Goal: Book appointment/travel/reservation

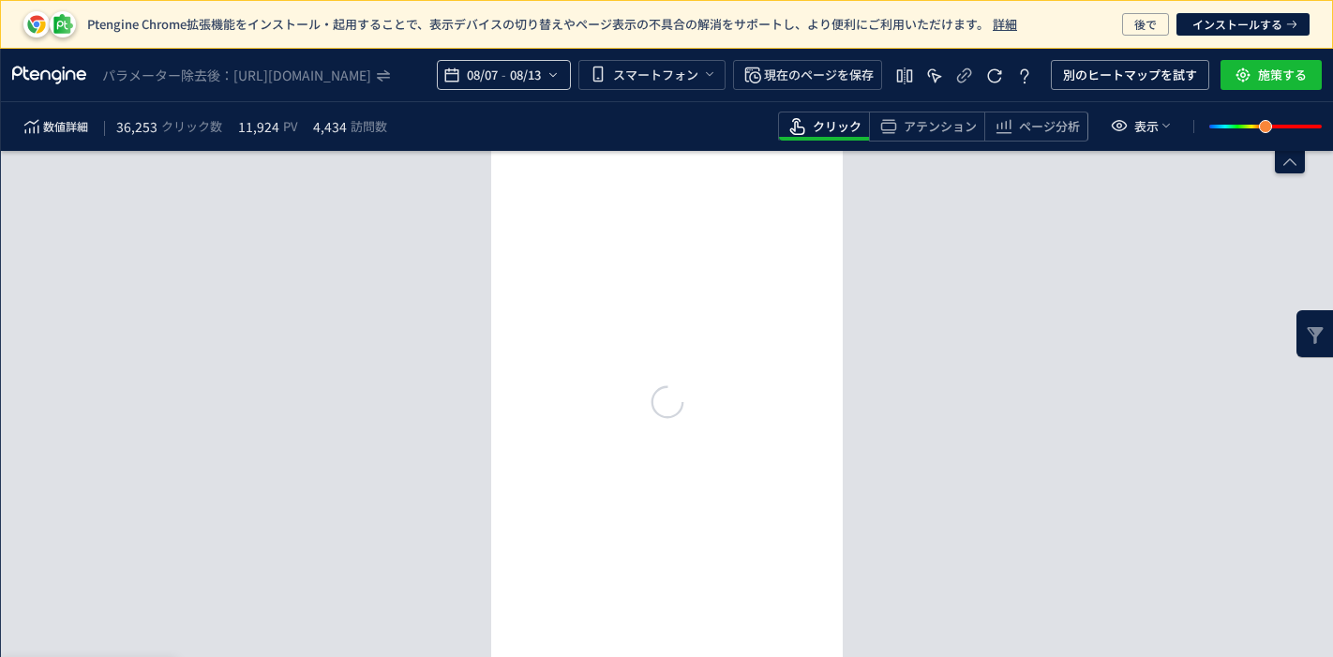
click at [476, 81] on span "08/07" at bounding box center [482, 75] width 38 height 38
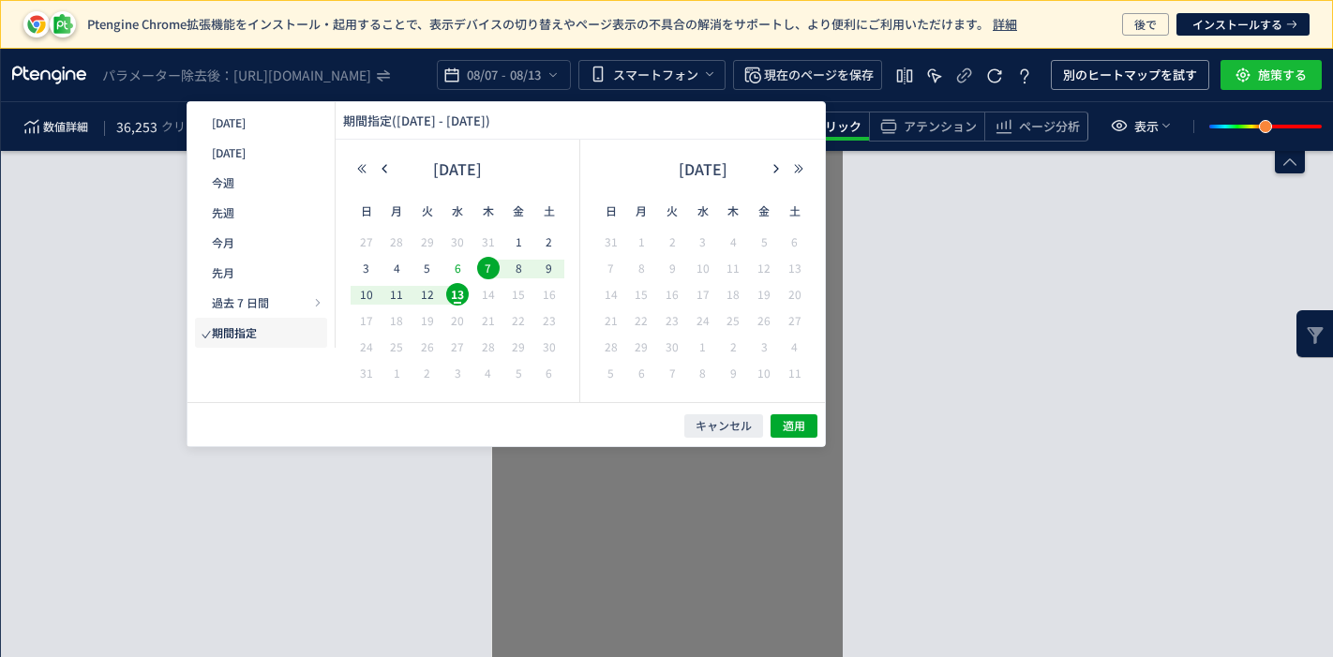
click at [452, 265] on span "6" at bounding box center [457, 268] width 23 height 23
click at [460, 269] on span "6" at bounding box center [457, 268] width 23 height 23
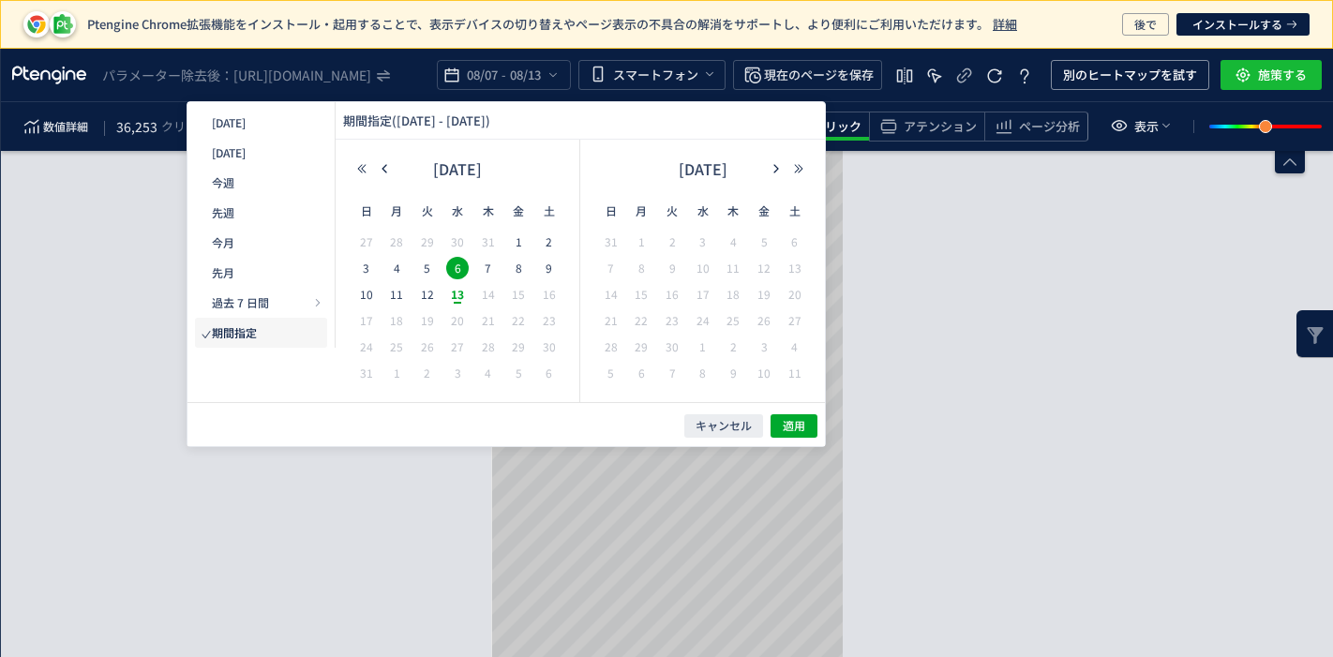
click at [458, 267] on span "6" at bounding box center [457, 268] width 23 height 23
click at [436, 293] on span "12" at bounding box center [427, 294] width 23 height 23
click at [801, 423] on span "適用" at bounding box center [794, 426] width 23 height 16
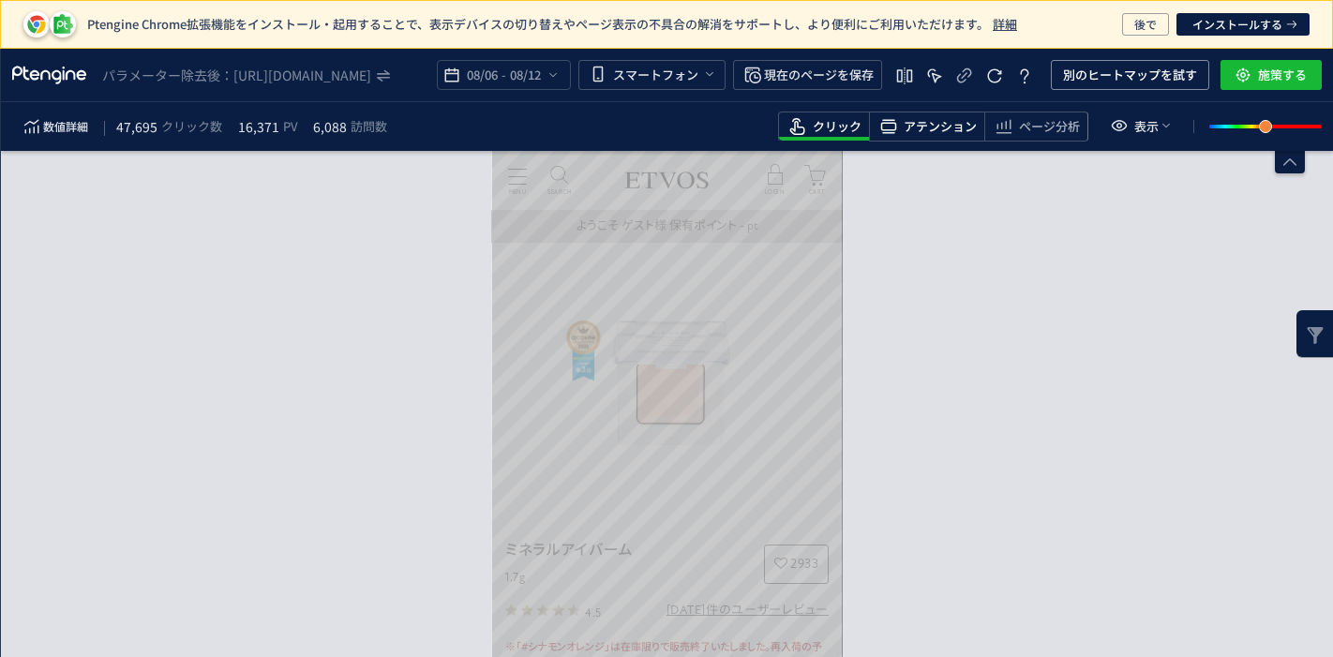
click at [963, 118] on span "アテンション" at bounding box center [940, 127] width 73 height 18
click at [908, 67] on icon "heatmap-top-bar" at bounding box center [905, 76] width 23 height 23
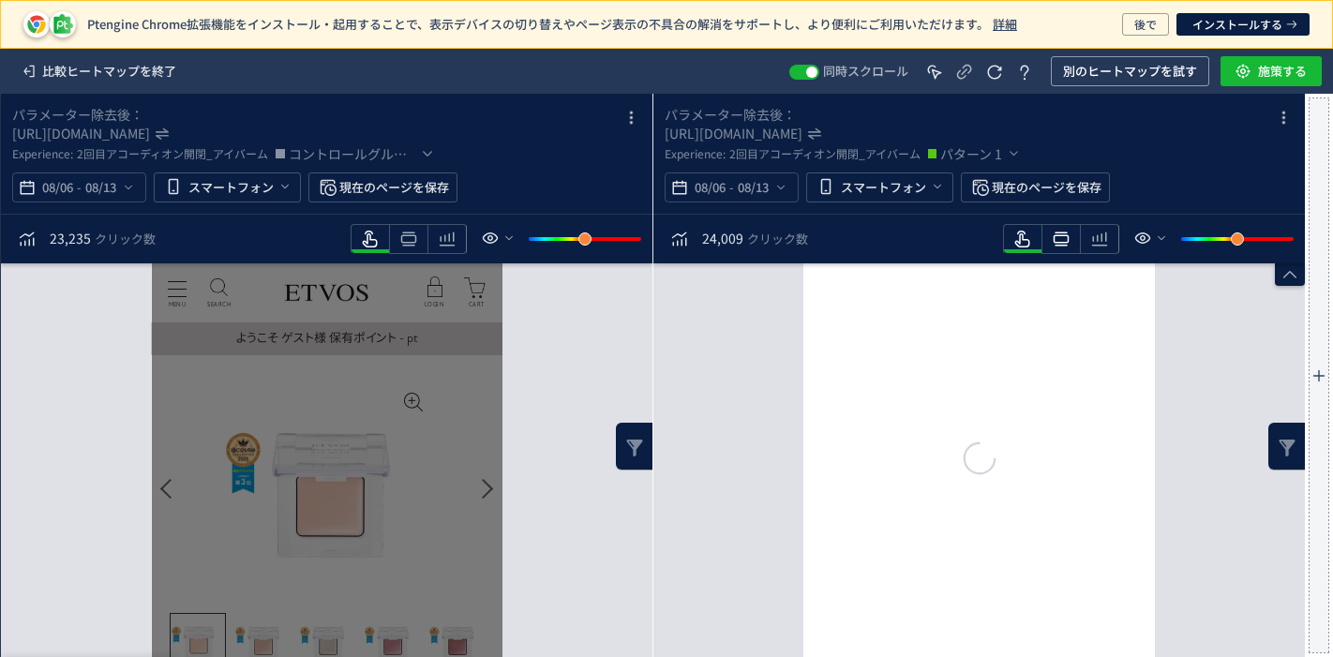
click at [420, 231] on icon "heatmap-toolbar" at bounding box center [409, 239] width 23 height 23
click at [413, 233] on use "heatmap-toolbar" at bounding box center [409, 240] width 16 height 14
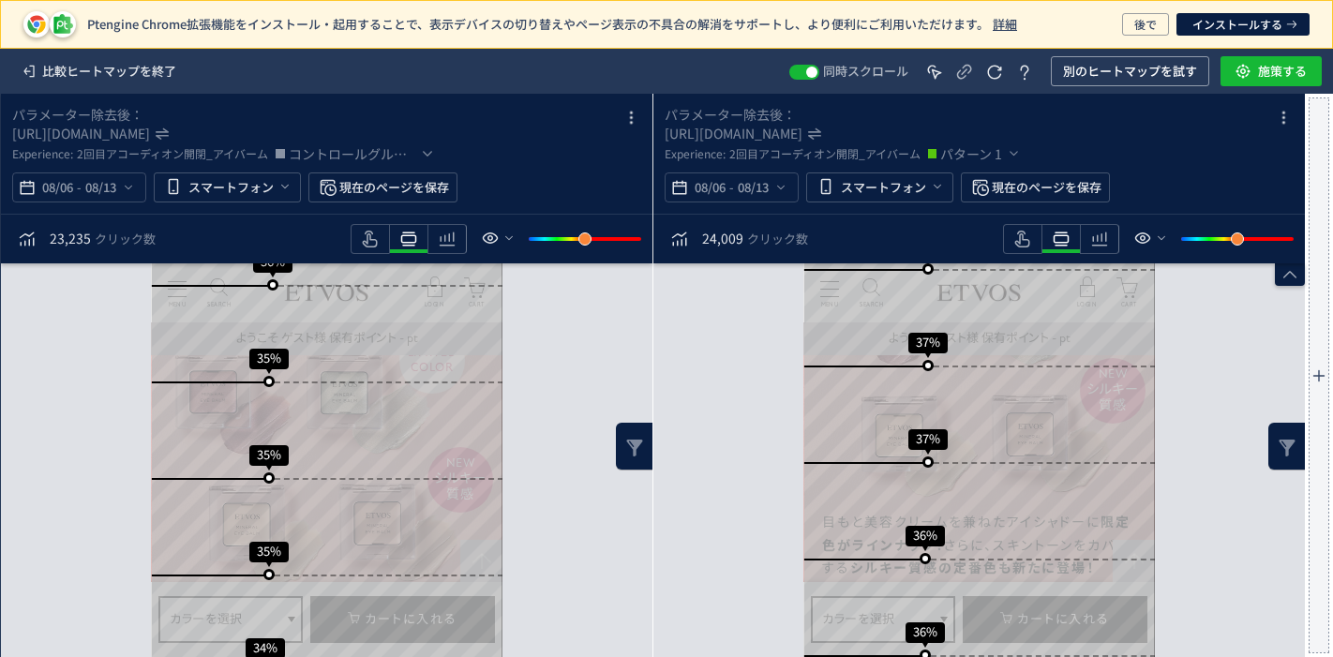
scroll to position [1875, 0]
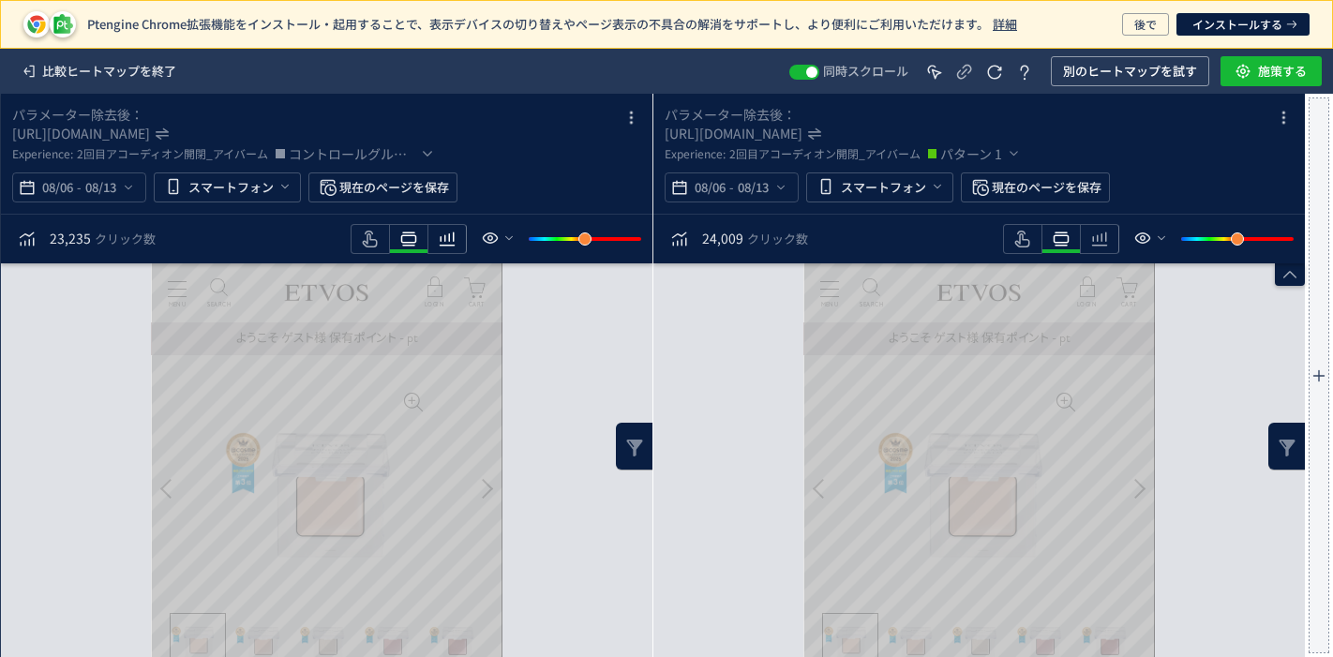
click at [452, 242] on icon "heatmap-toolbar" at bounding box center [447, 239] width 23 height 23
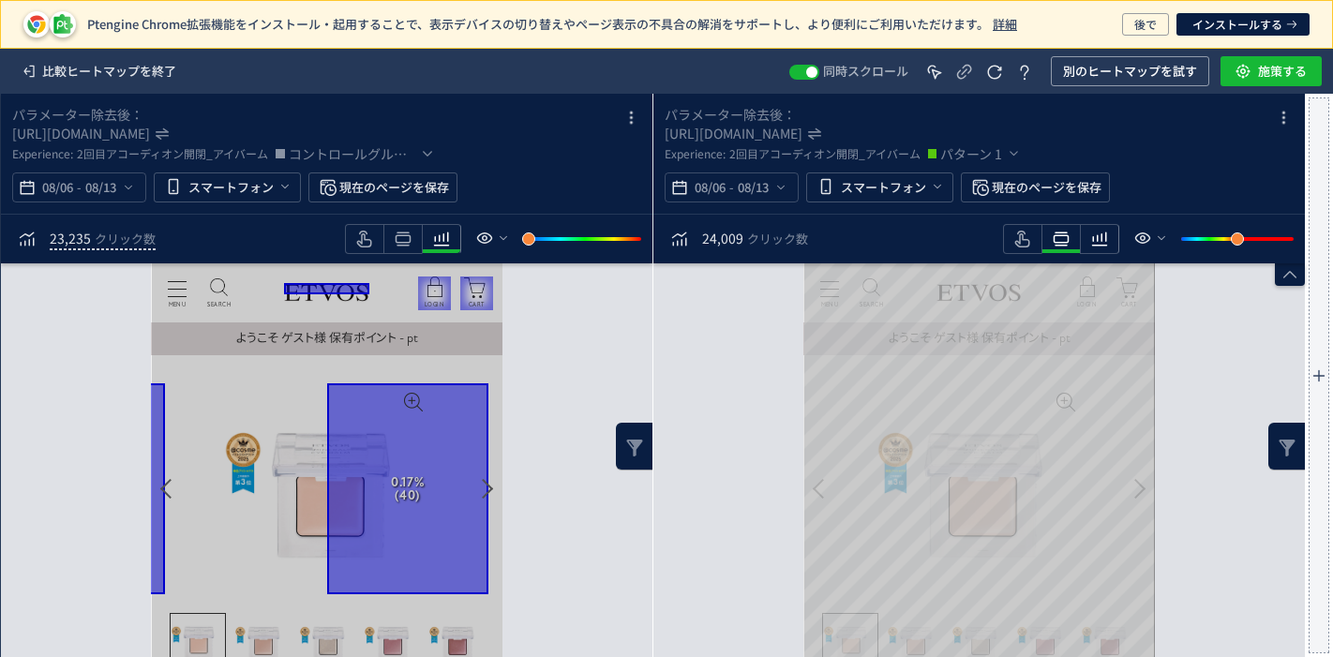
click at [450, 241] on use "heatmap-toolbar" at bounding box center [442, 240] width 16 height 14
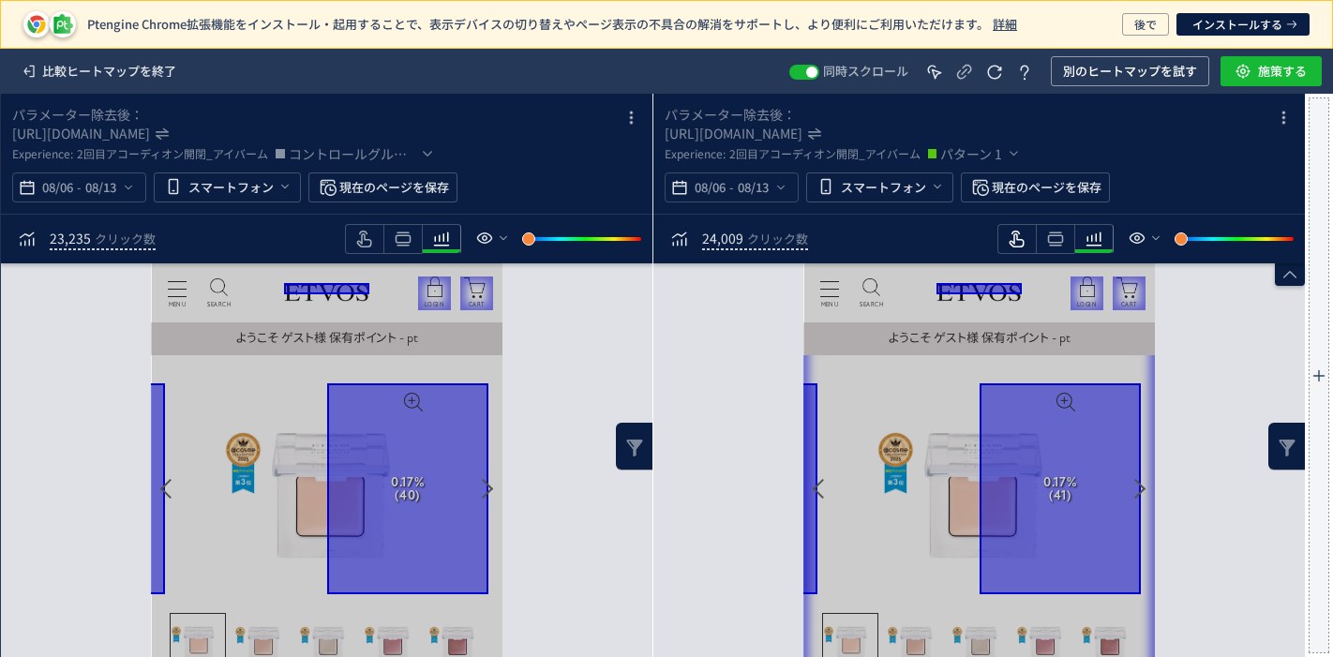
click at [372, 242] on use "heatmap-toolbar" at bounding box center [364, 239] width 15 height 17
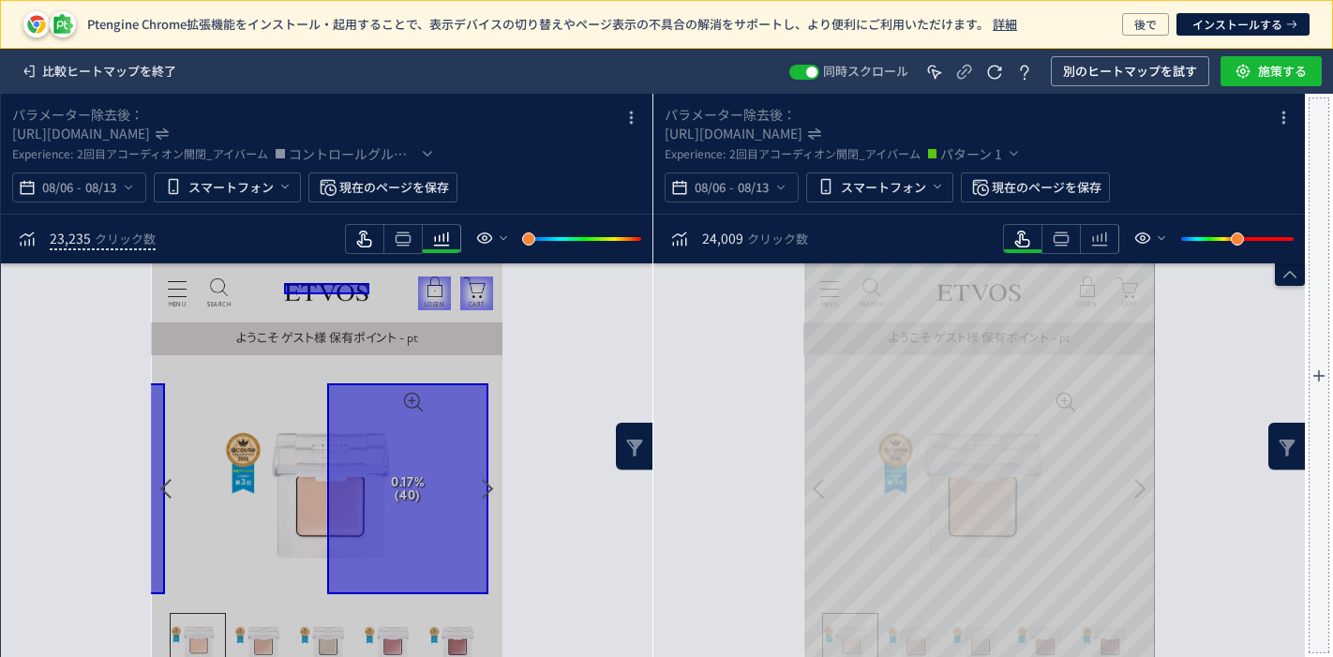
click at [356, 245] on icon "heatmap-toolbar" at bounding box center [365, 239] width 23 height 23
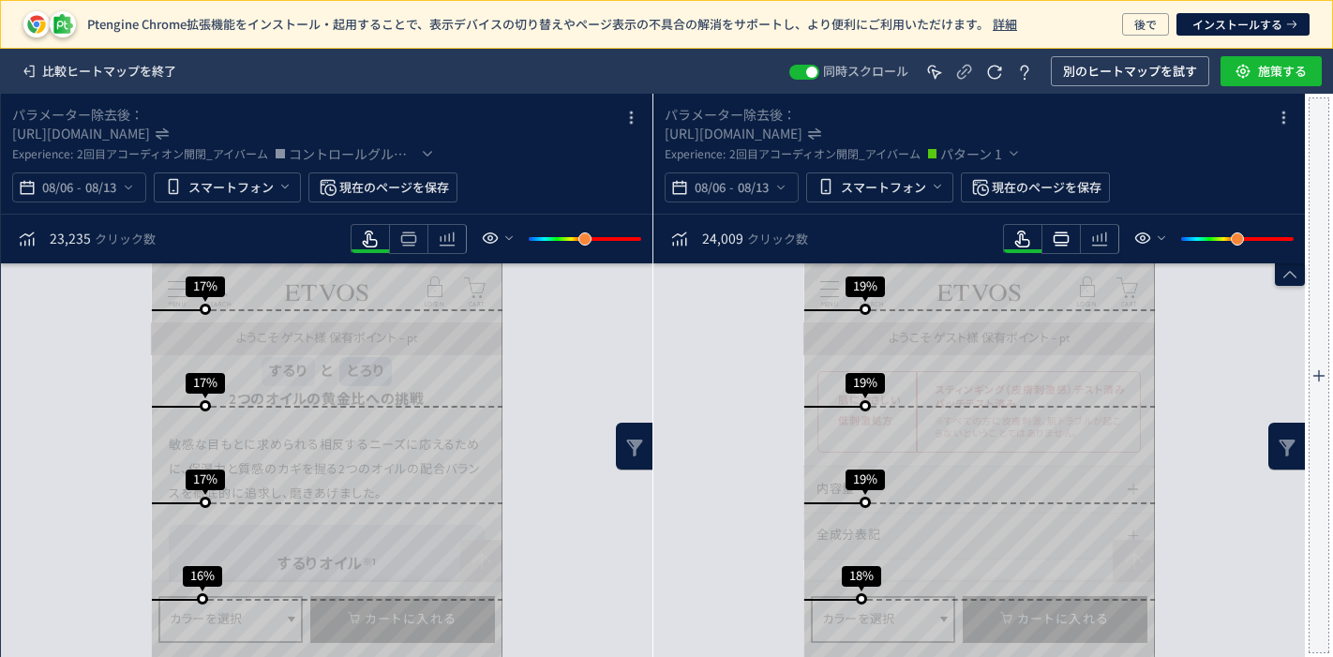
click at [420, 241] on icon "heatmap-toolbar" at bounding box center [409, 239] width 23 height 23
click at [404, 234] on use "heatmap-toolbar" at bounding box center [409, 240] width 16 height 14
click at [717, 195] on span "08/06" at bounding box center [710, 188] width 38 height 38
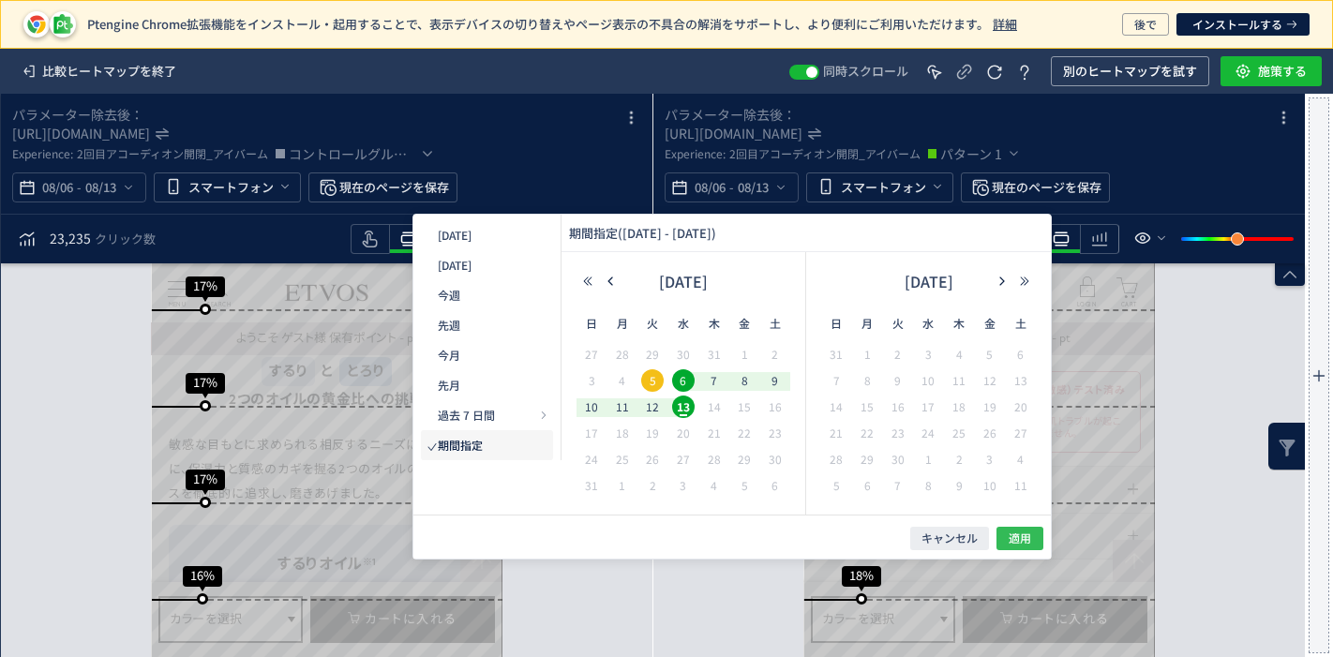
click at [1003, 545] on button "適用" at bounding box center [1020, 538] width 47 height 23
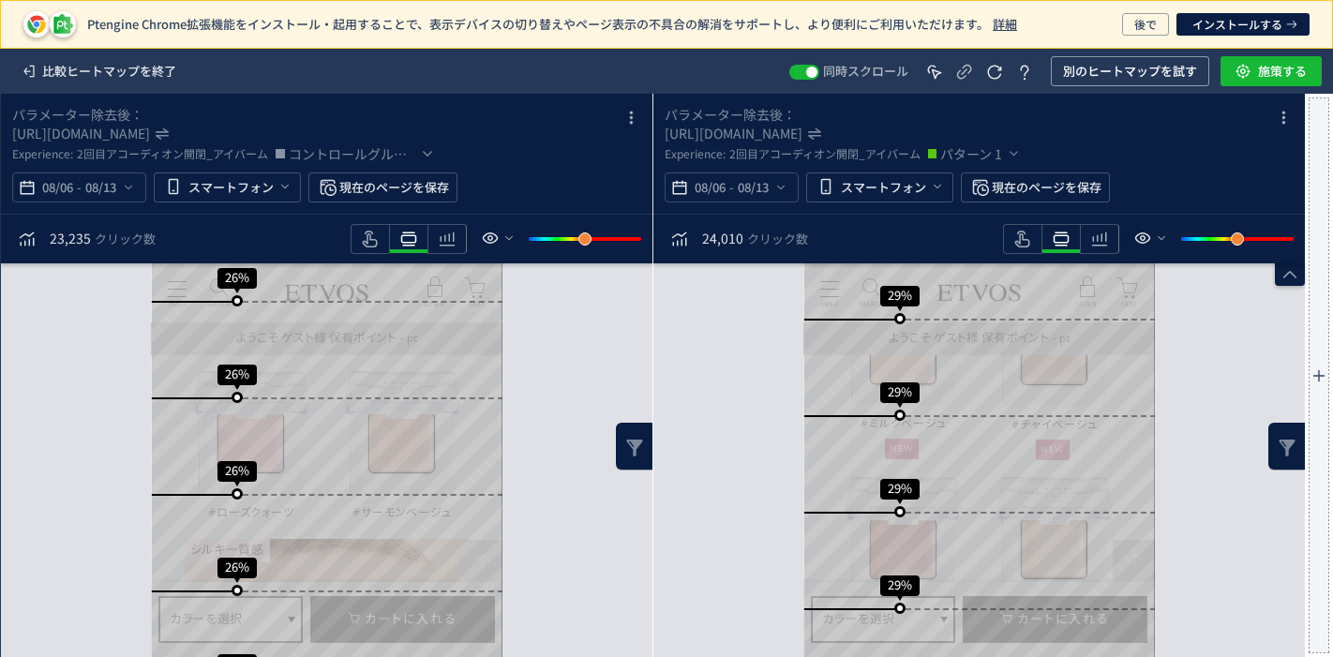
scroll to position [5706, 0]
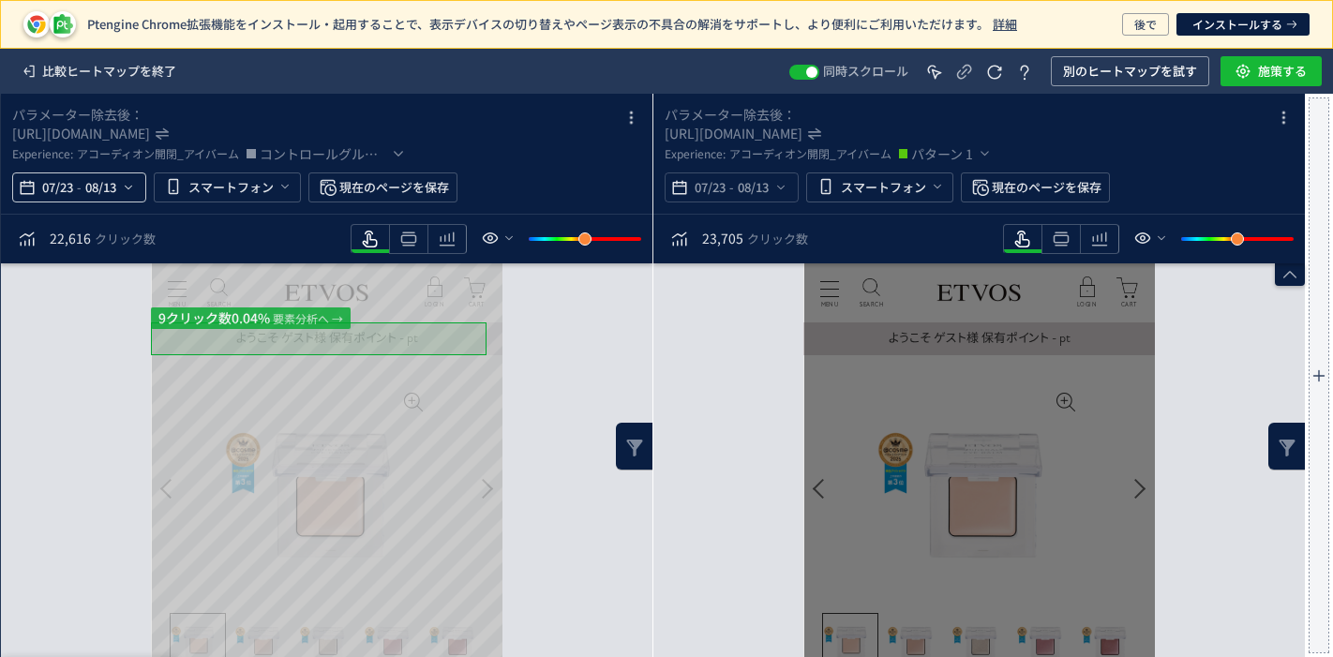
click at [115, 188] on span "08/13" at bounding box center [101, 188] width 38 height 38
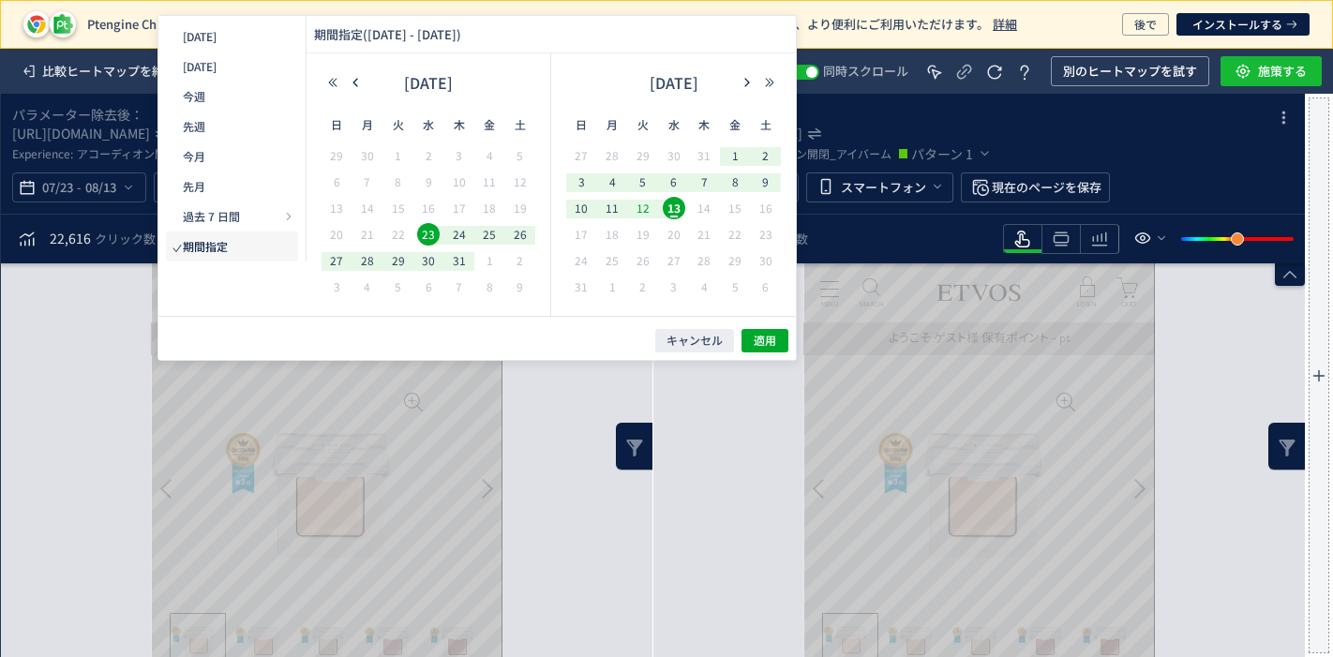
click at [674, 175] on span "6" at bounding box center [674, 182] width 23 height 23
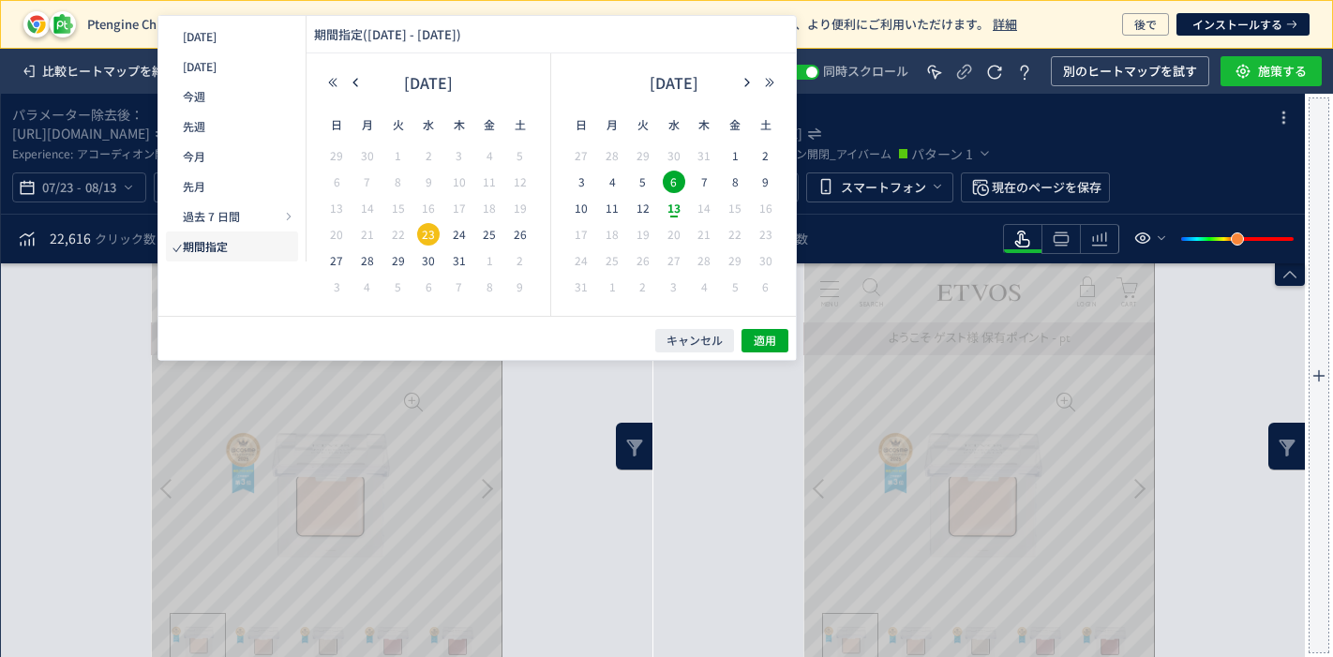
click at [639, 211] on span "12" at bounding box center [643, 208] width 23 height 23
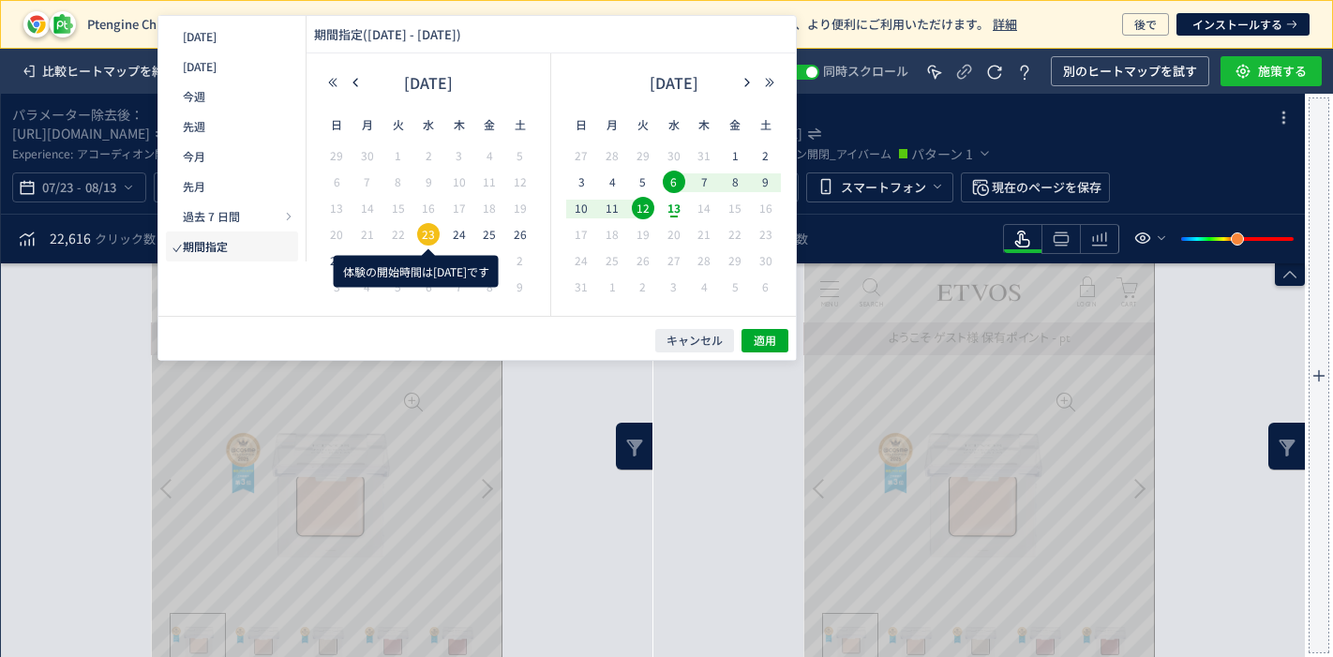
click at [425, 228] on span "23" at bounding box center [428, 234] width 23 height 23
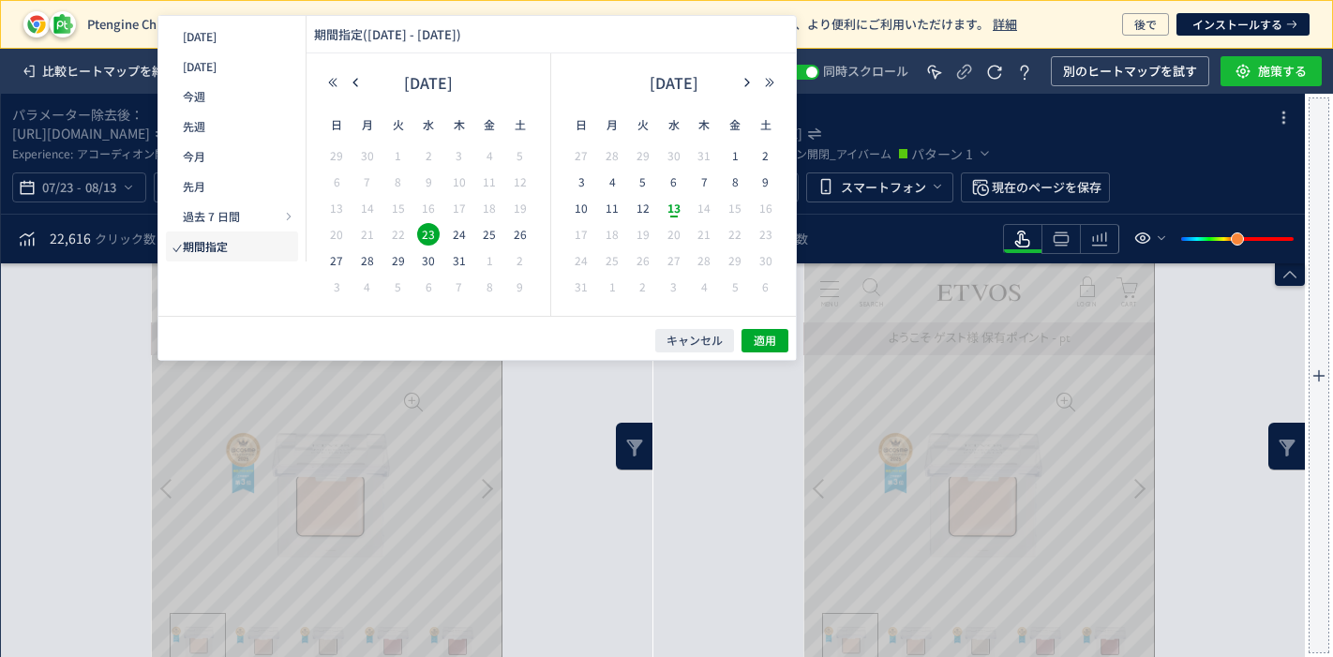
click at [426, 266] on span "30" at bounding box center [428, 260] width 23 height 23
click at [758, 339] on span "適用" at bounding box center [765, 341] width 23 height 16
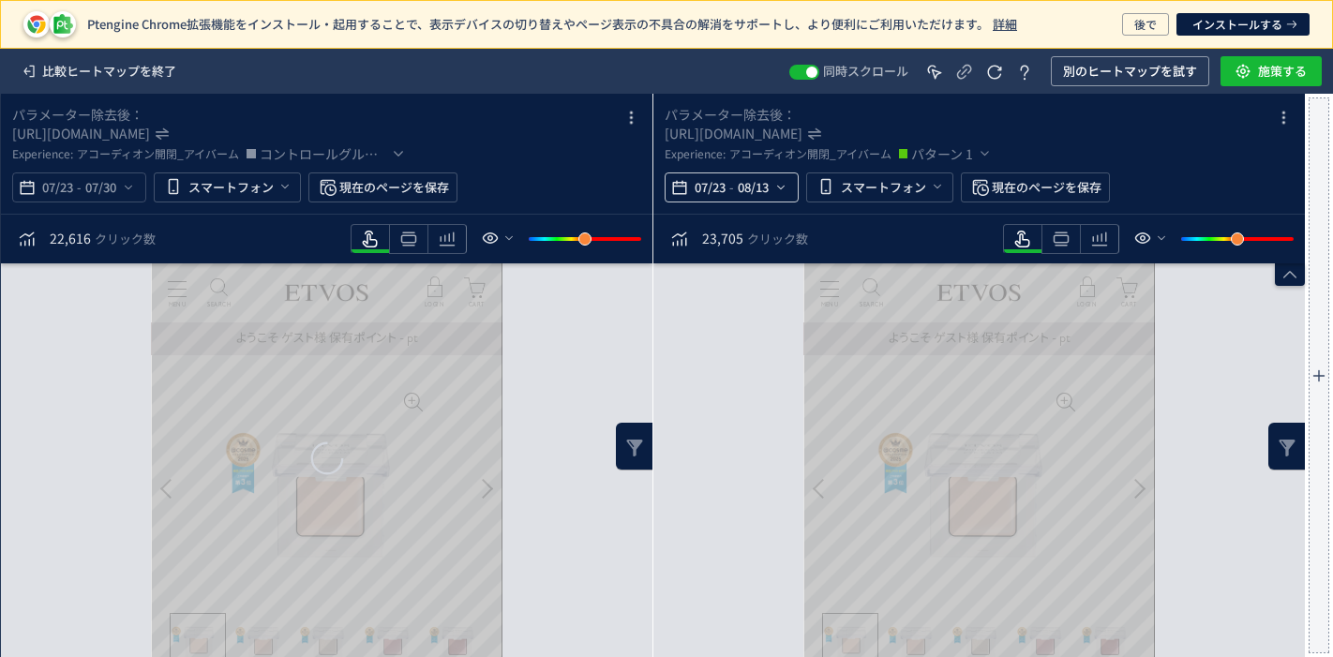
click at [700, 188] on span "07/23" at bounding box center [710, 188] width 38 height 38
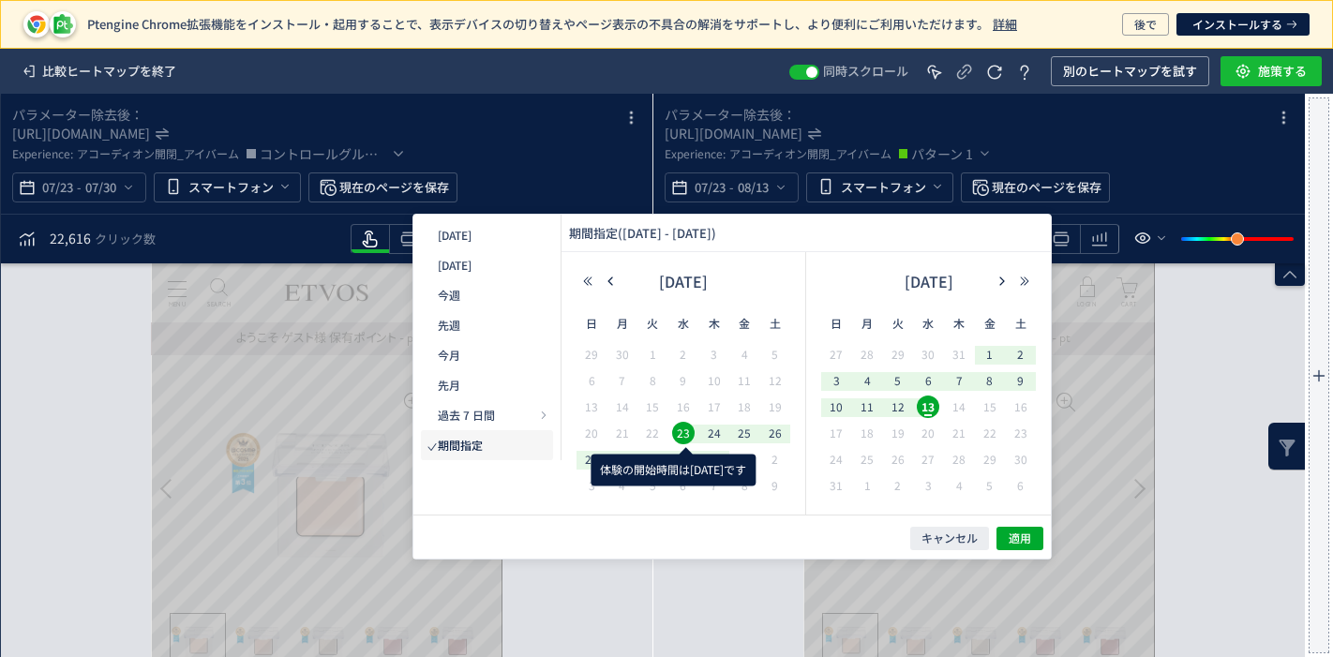
click at [679, 435] on span "23" at bounding box center [683, 433] width 23 height 23
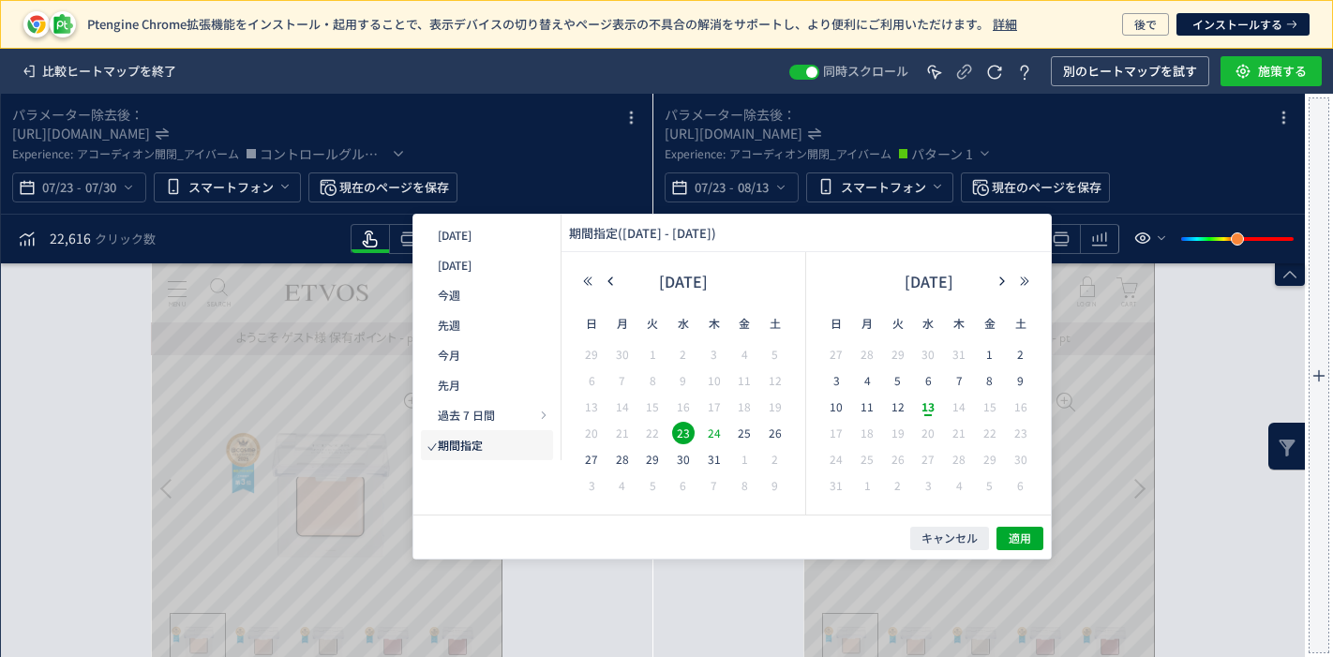
click at [707, 435] on span "24" at bounding box center [714, 433] width 23 height 23
drag, startPoint x: 687, startPoint y: 433, endPoint x: 677, endPoint y: 442, distance: 13.3
click at [687, 432] on span "23" at bounding box center [683, 433] width 23 height 23
click at [656, 459] on span "29" at bounding box center [652, 459] width 23 height 23
click at [685, 454] on span "30" at bounding box center [683, 459] width 23 height 23
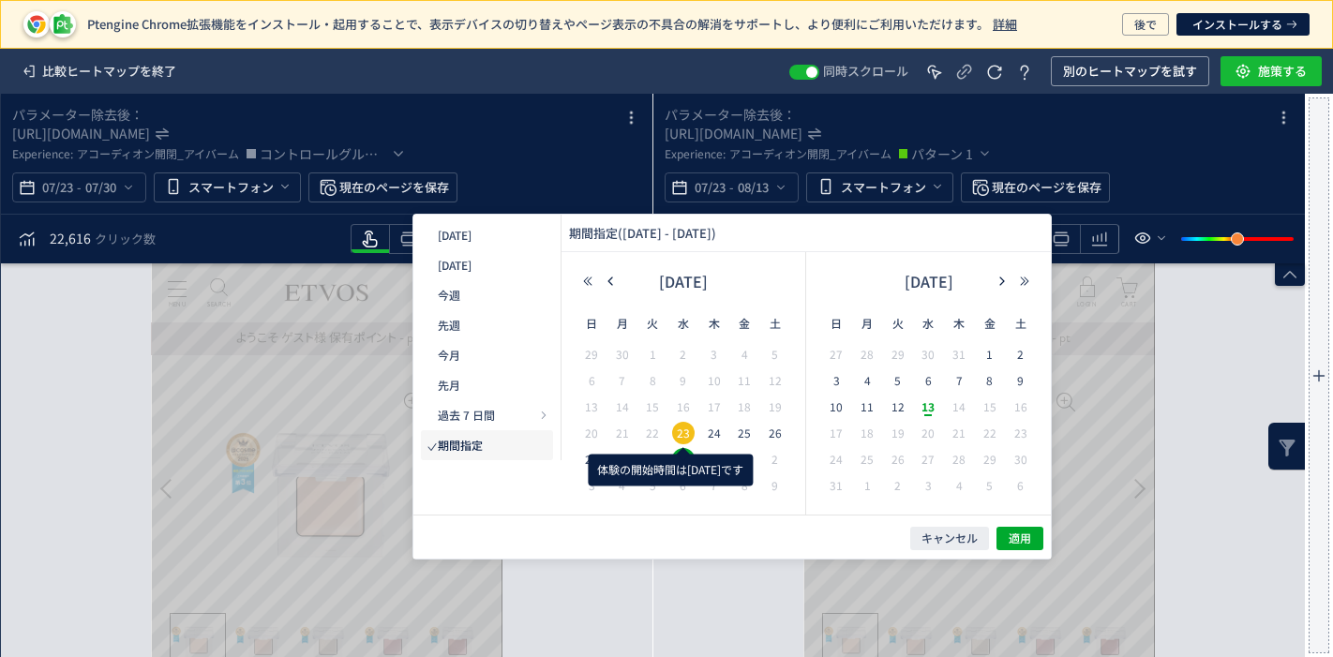
drag, startPoint x: 683, startPoint y: 434, endPoint x: 683, endPoint y: 453, distance: 18.8
click at [683, 434] on span "23" at bounding box center [683, 433] width 23 height 23
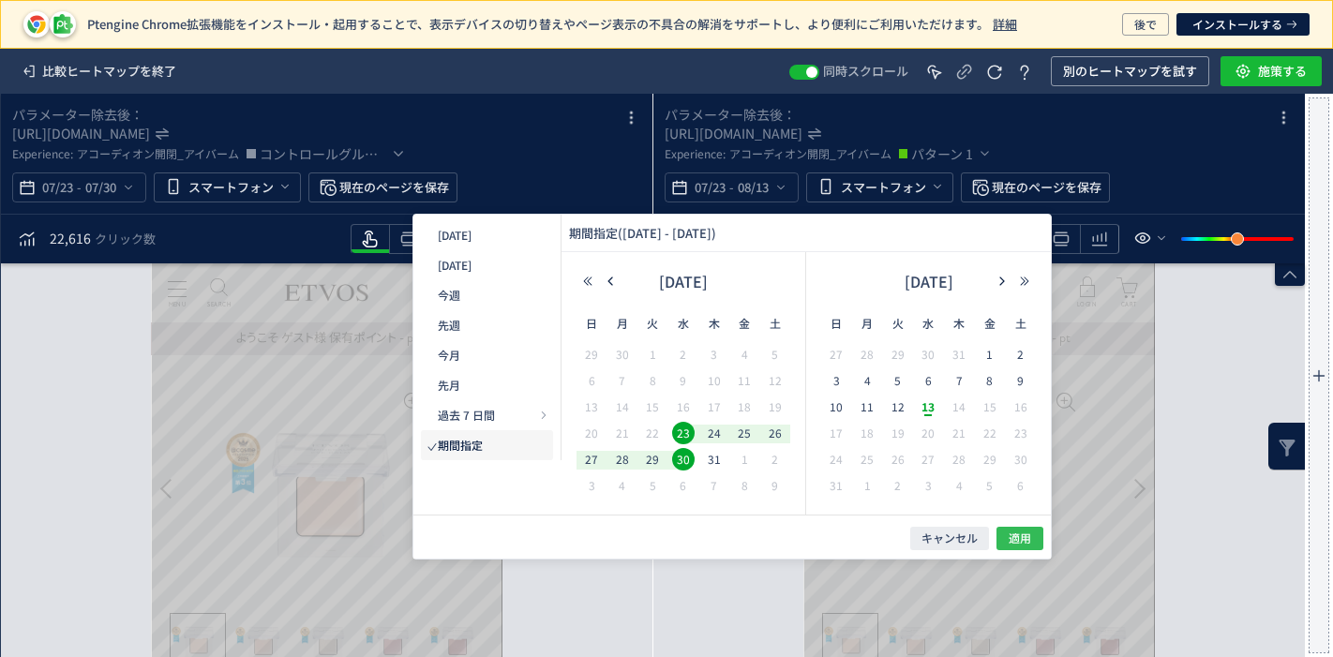
click at [1020, 539] on span "適用" at bounding box center [1020, 539] width 23 height 16
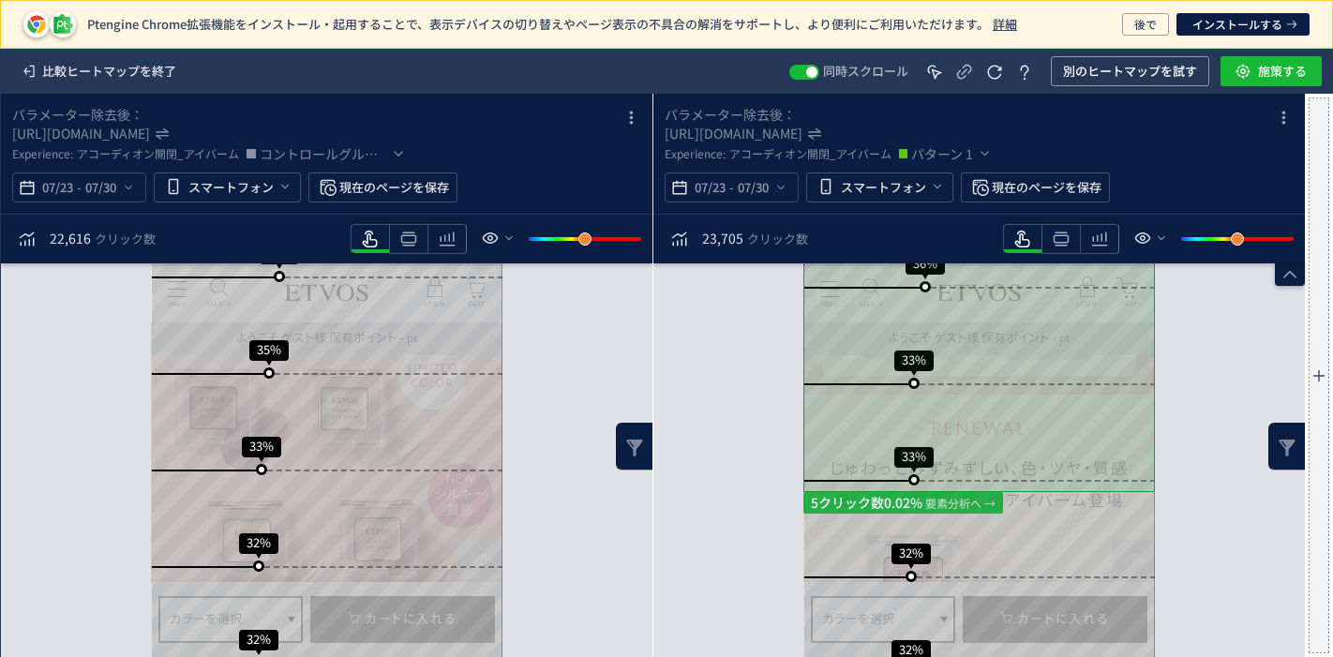
scroll to position [1949, 0]
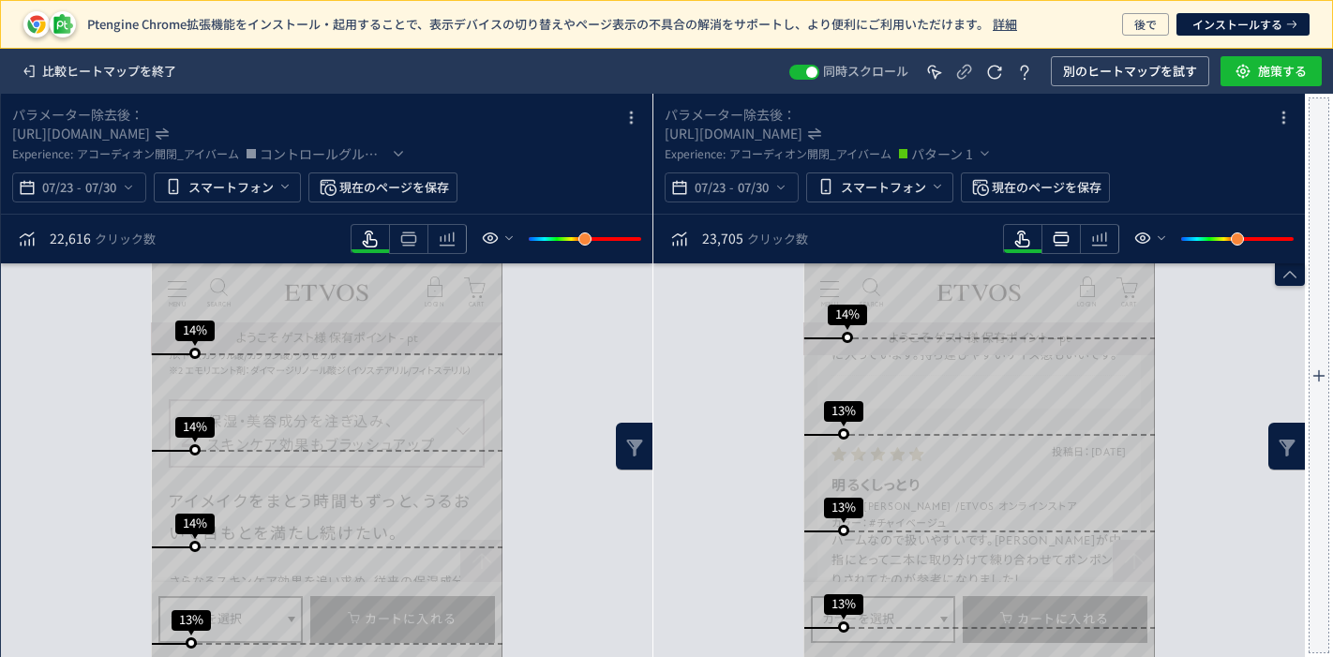
click at [420, 248] on icon "heatmap-toolbar" at bounding box center [409, 239] width 23 height 23
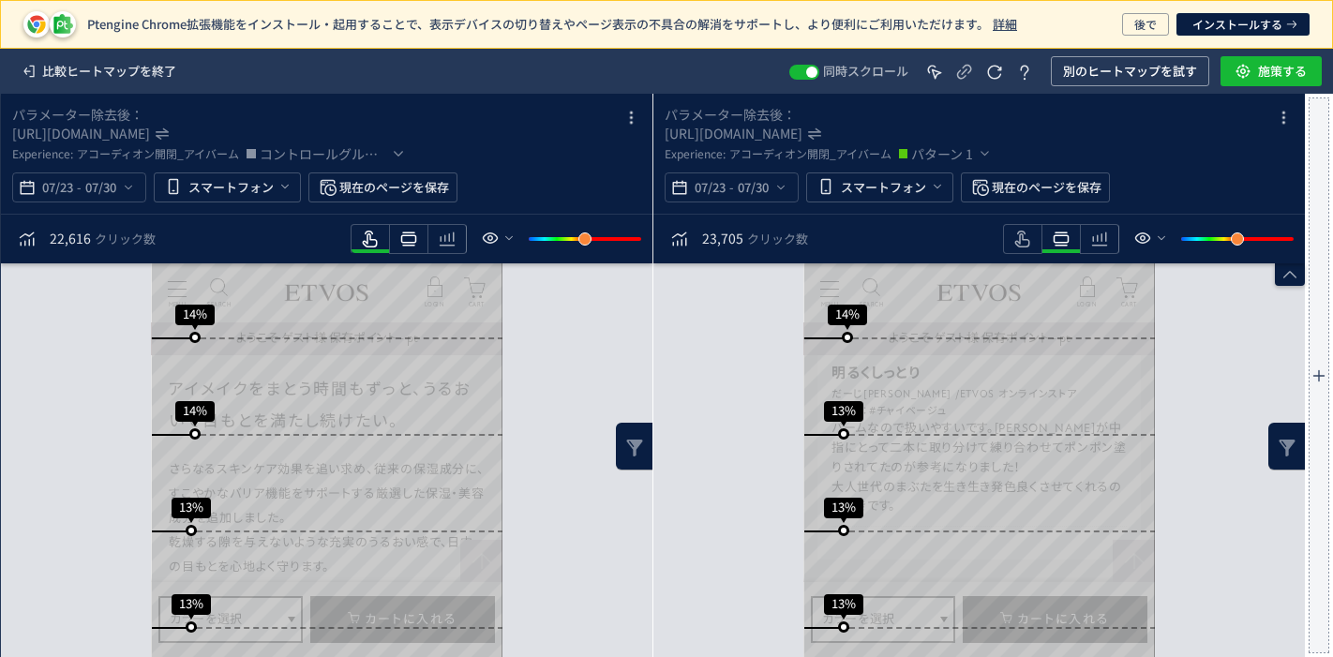
click at [412, 236] on icon "heatmap-toolbar" at bounding box center [409, 239] width 23 height 23
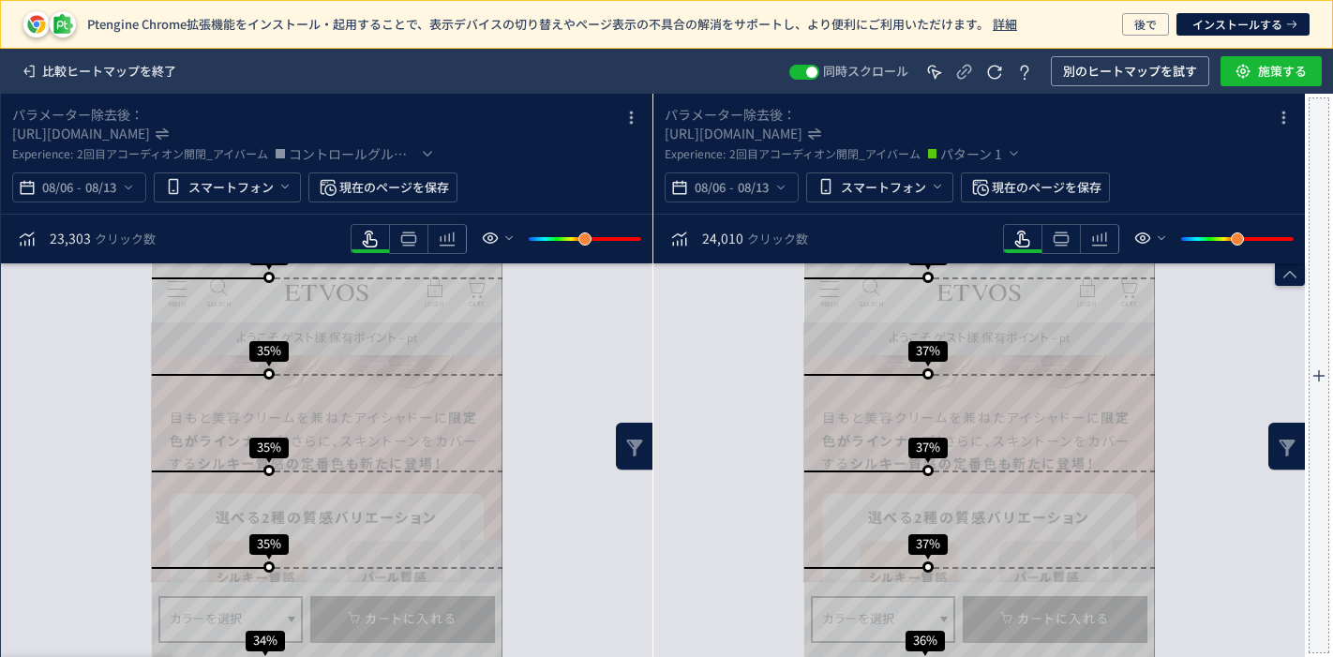
scroll to position [1979, 0]
